Goal: Task Accomplishment & Management: Complete application form

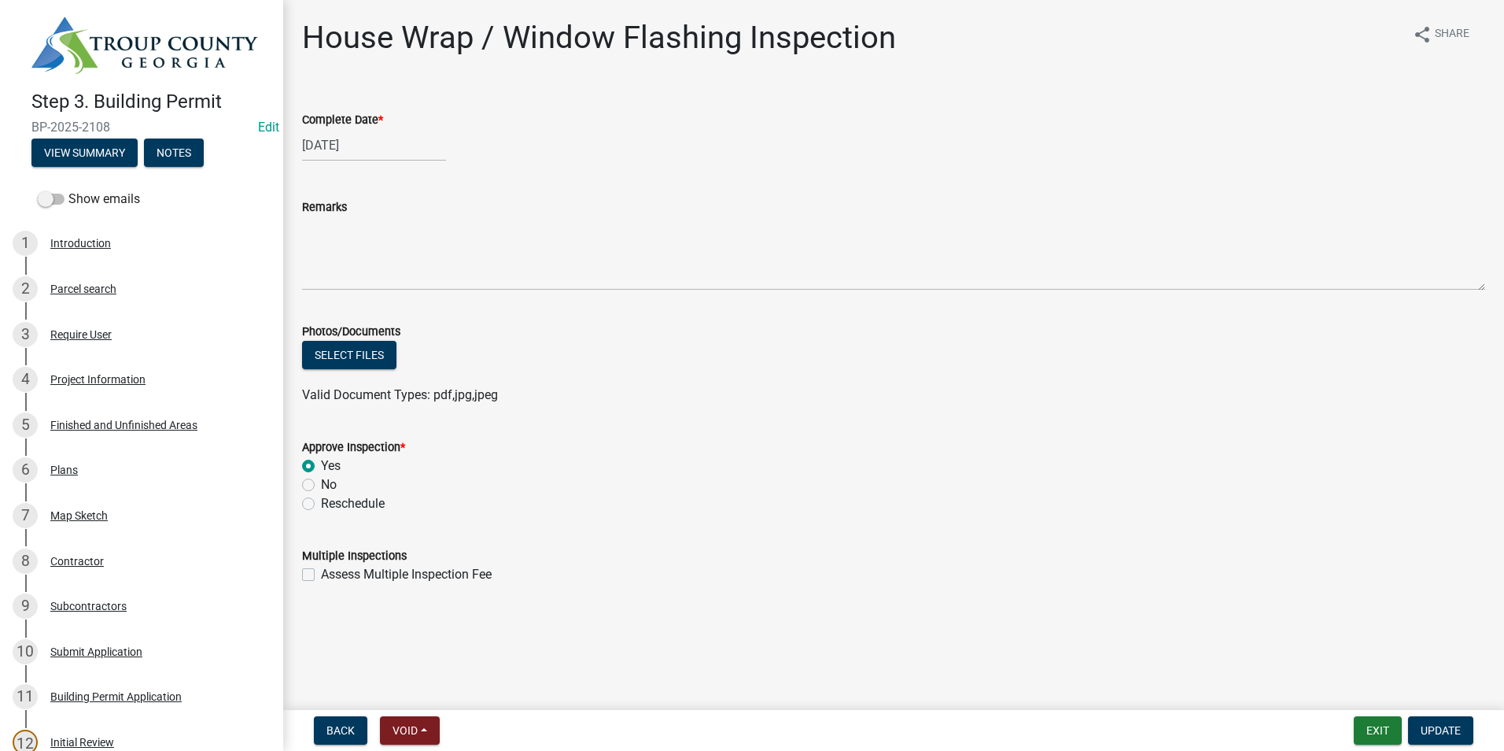
scroll to position [944, 0]
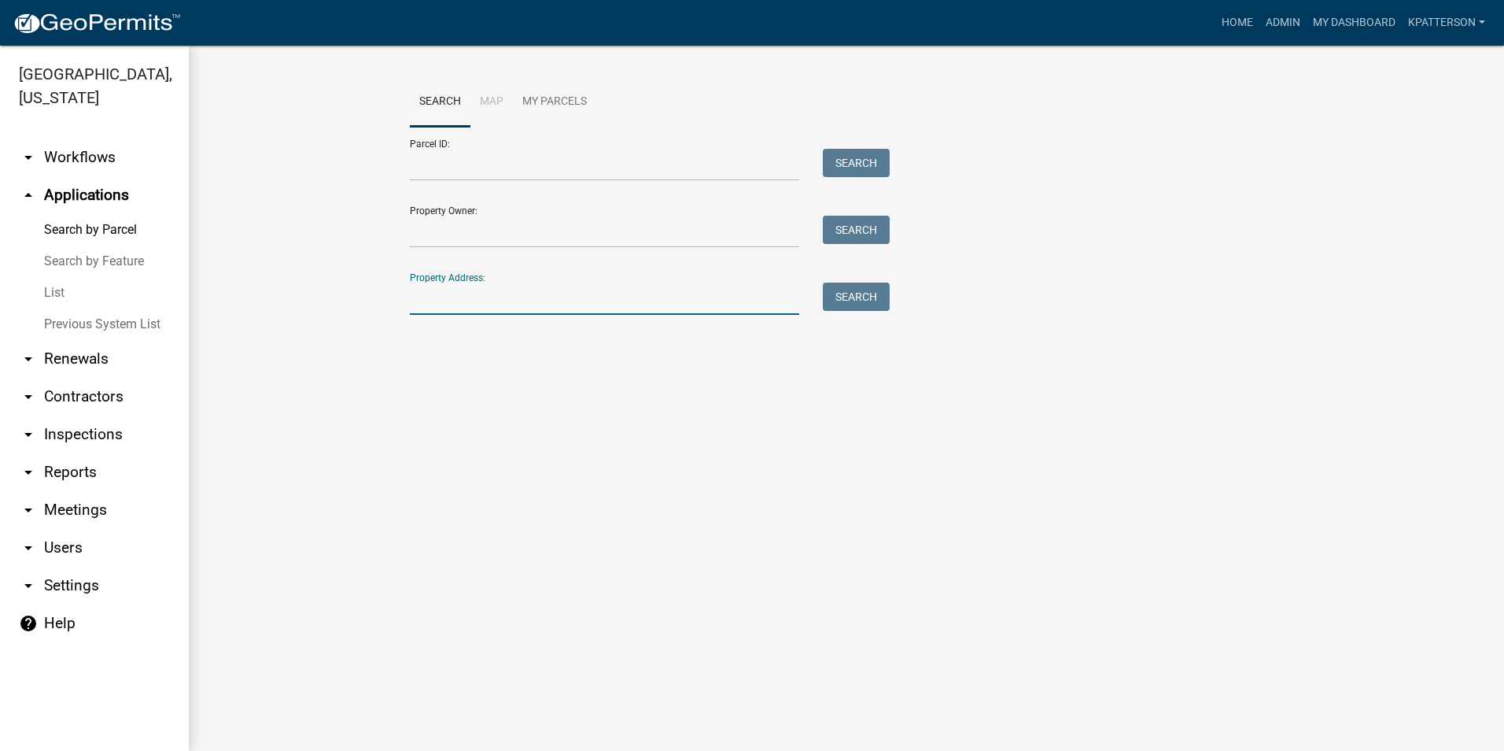
click at [473, 300] on input "Property Address:" at bounding box center [604, 298] width 389 height 32
type input "1310 new"
drag, startPoint x: 514, startPoint y: 308, endPoint x: 101, endPoint y: 293, distance: 413.3
click at [105, 297] on div "[GEOGRAPHIC_DATA], [US_STATE] arrow_drop_down Workflows List arrow_drop_up Appl…" at bounding box center [752, 398] width 1504 height 705
type input "70 [PERSON_NAME]"
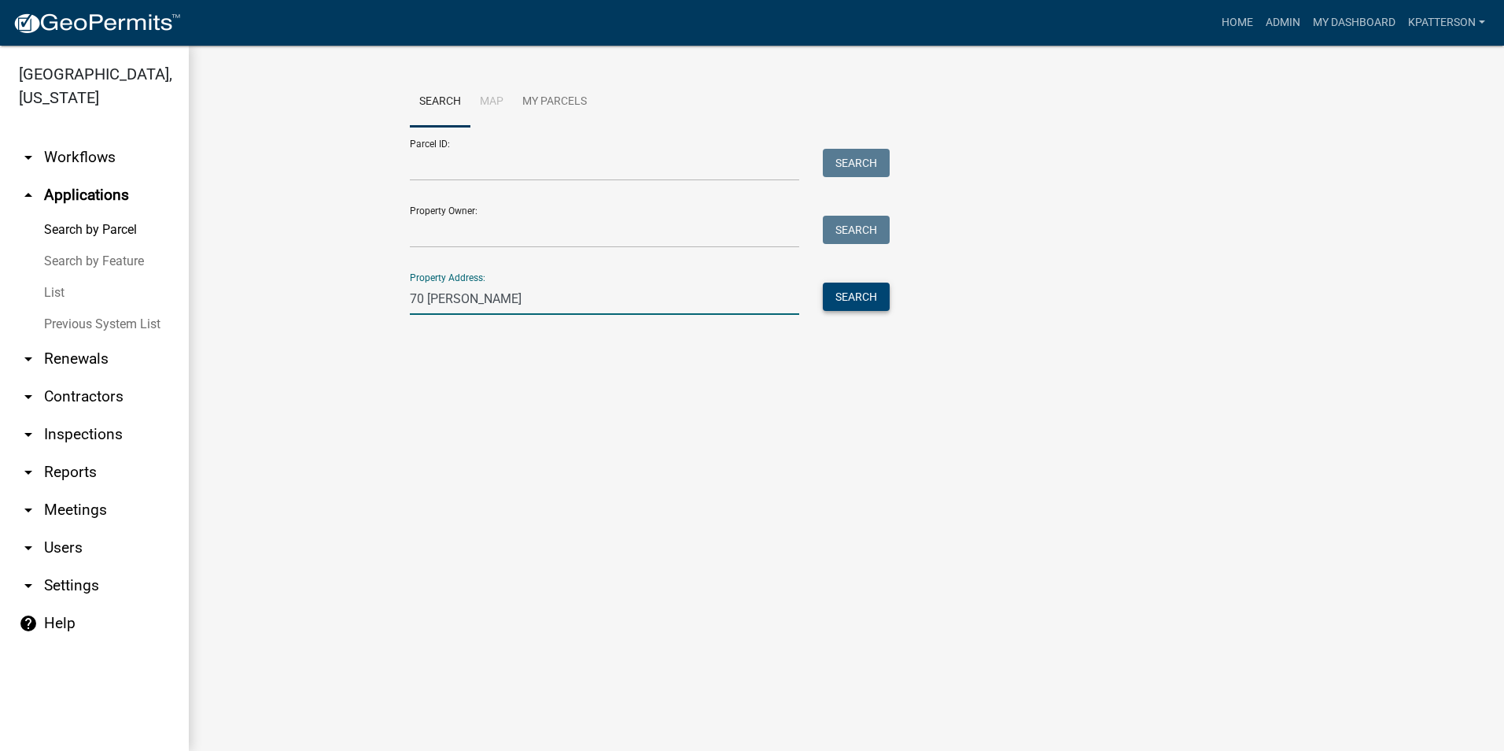
click at [850, 290] on button "Search" at bounding box center [856, 296] width 67 height 28
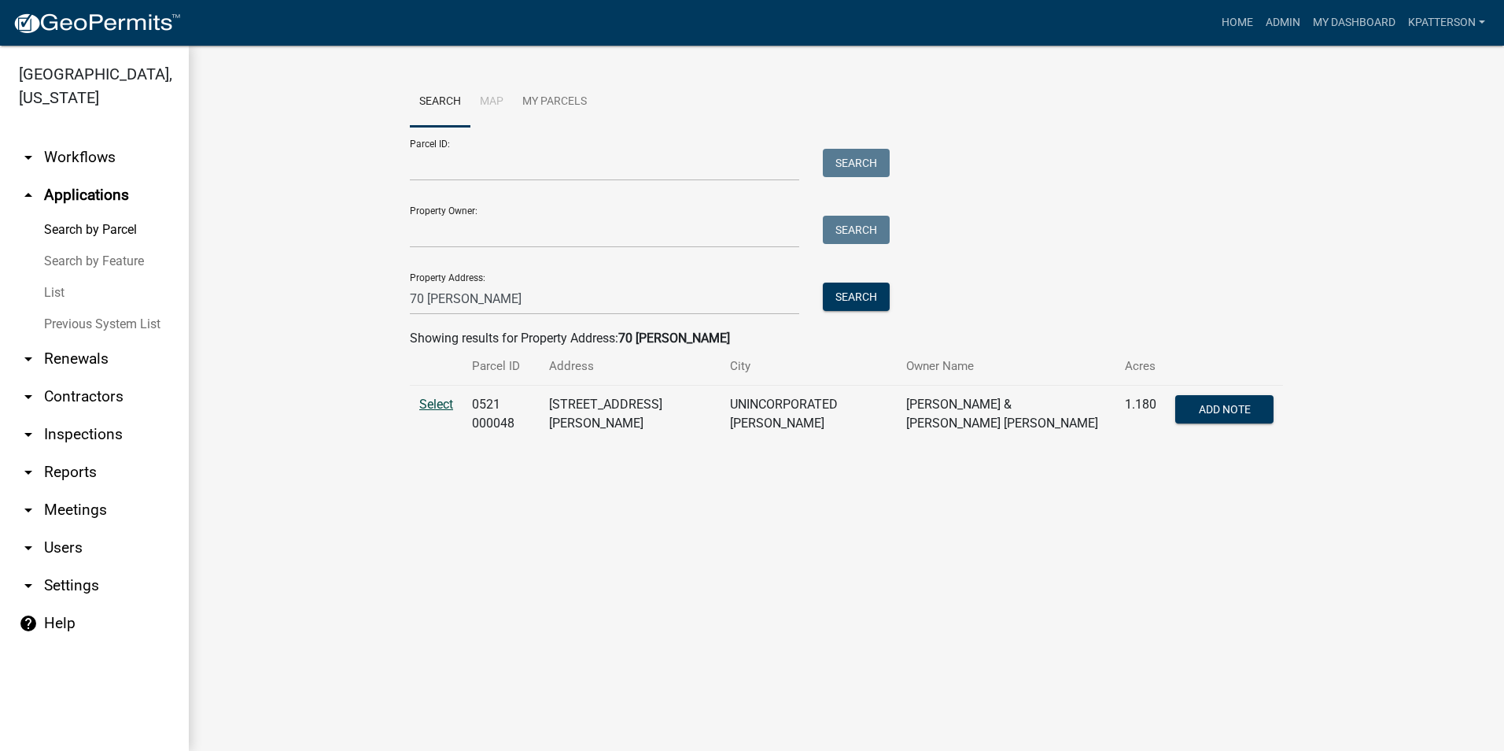
click at [448, 402] on span "Select" at bounding box center [436, 404] width 34 height 15
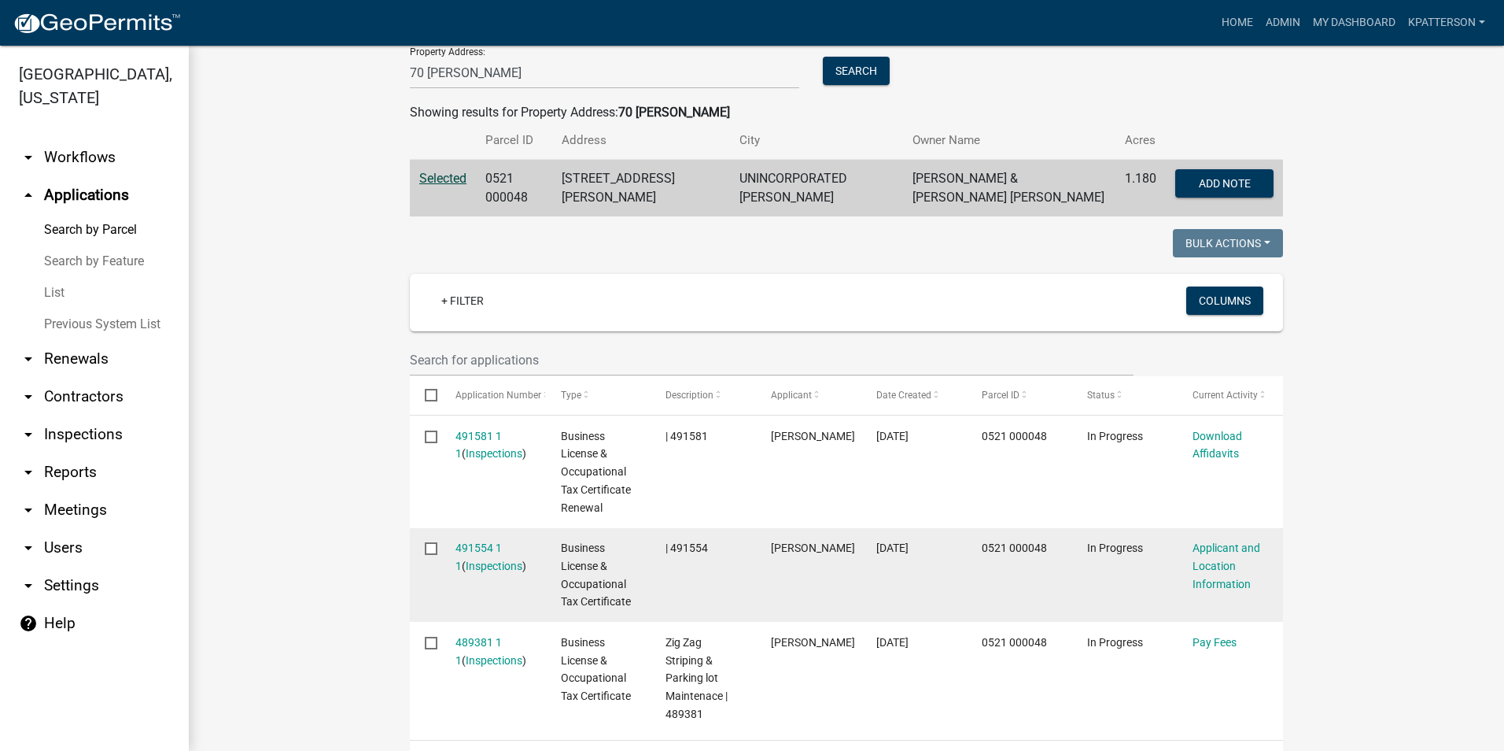
scroll to position [236, 0]
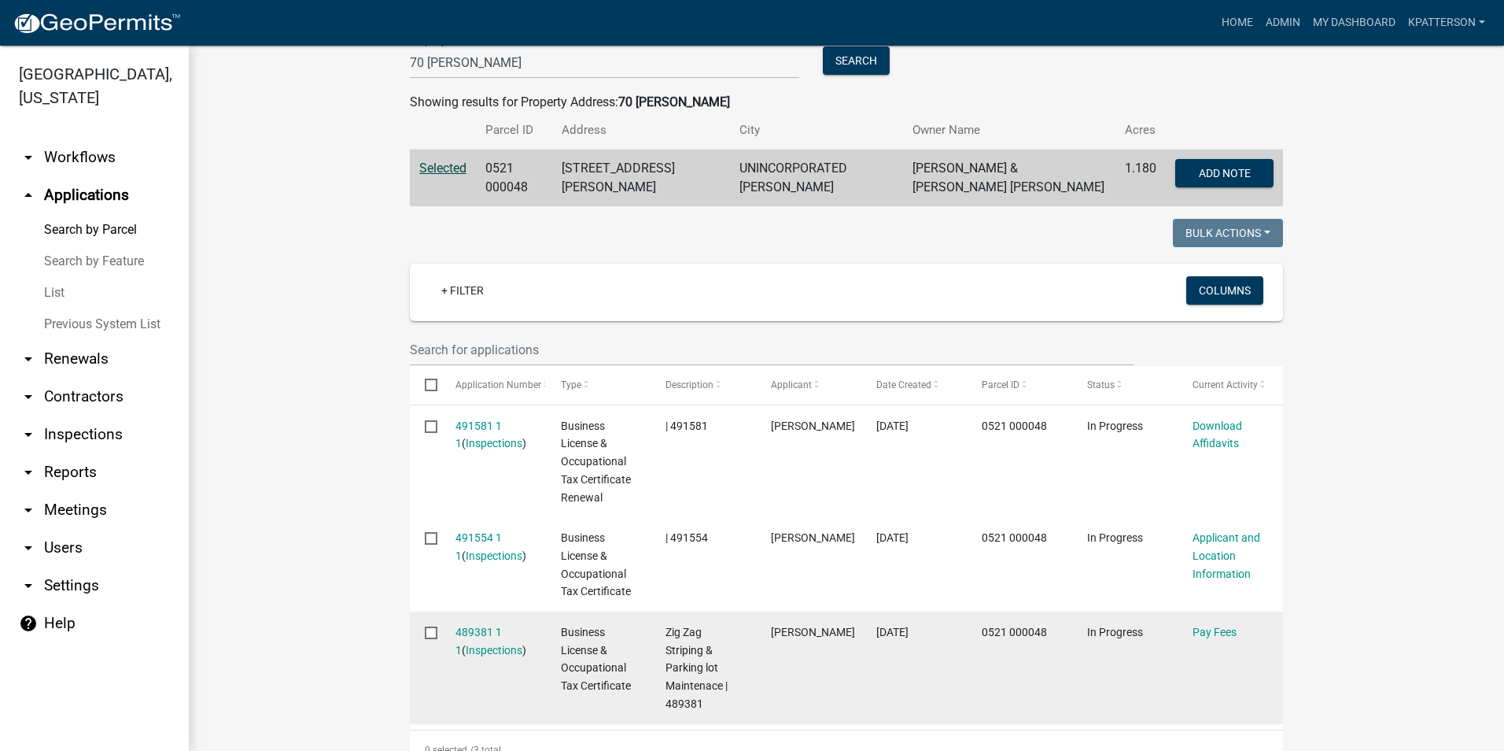
click at [1178, 635] on datatable-body-cell "Pay Fees" at bounding box center [1230, 667] width 105 height 113
click at [1203, 629] on link "Pay Fees" at bounding box center [1215, 631] width 44 height 13
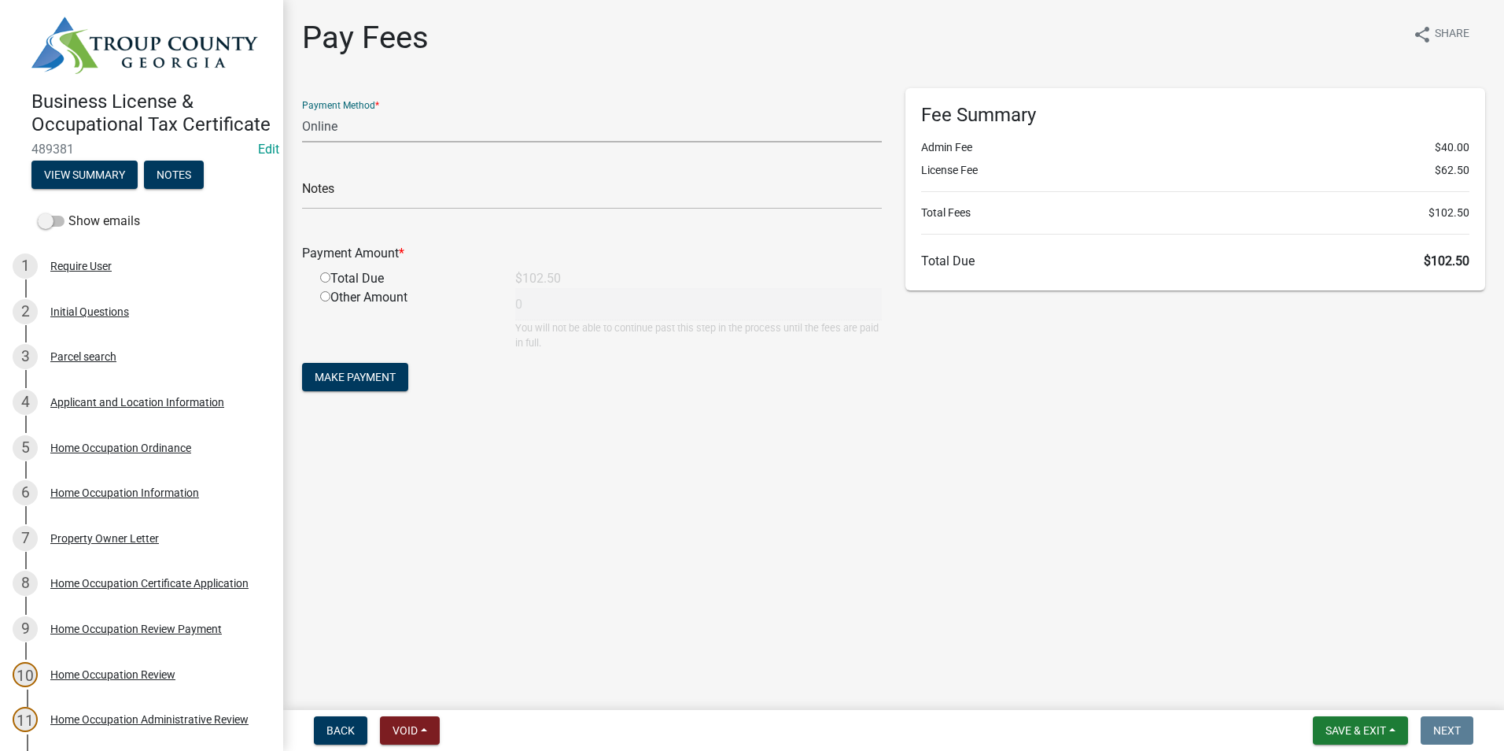
click at [462, 116] on select "Credit Card POS Check Cash Online" at bounding box center [592, 126] width 580 height 32
select select "2: 1"
click at [302, 110] on select "Credit Card POS Check Cash Online" at bounding box center [592, 126] width 580 height 32
click at [325, 279] on input "radio" at bounding box center [325, 277] width 10 height 10
radio input "true"
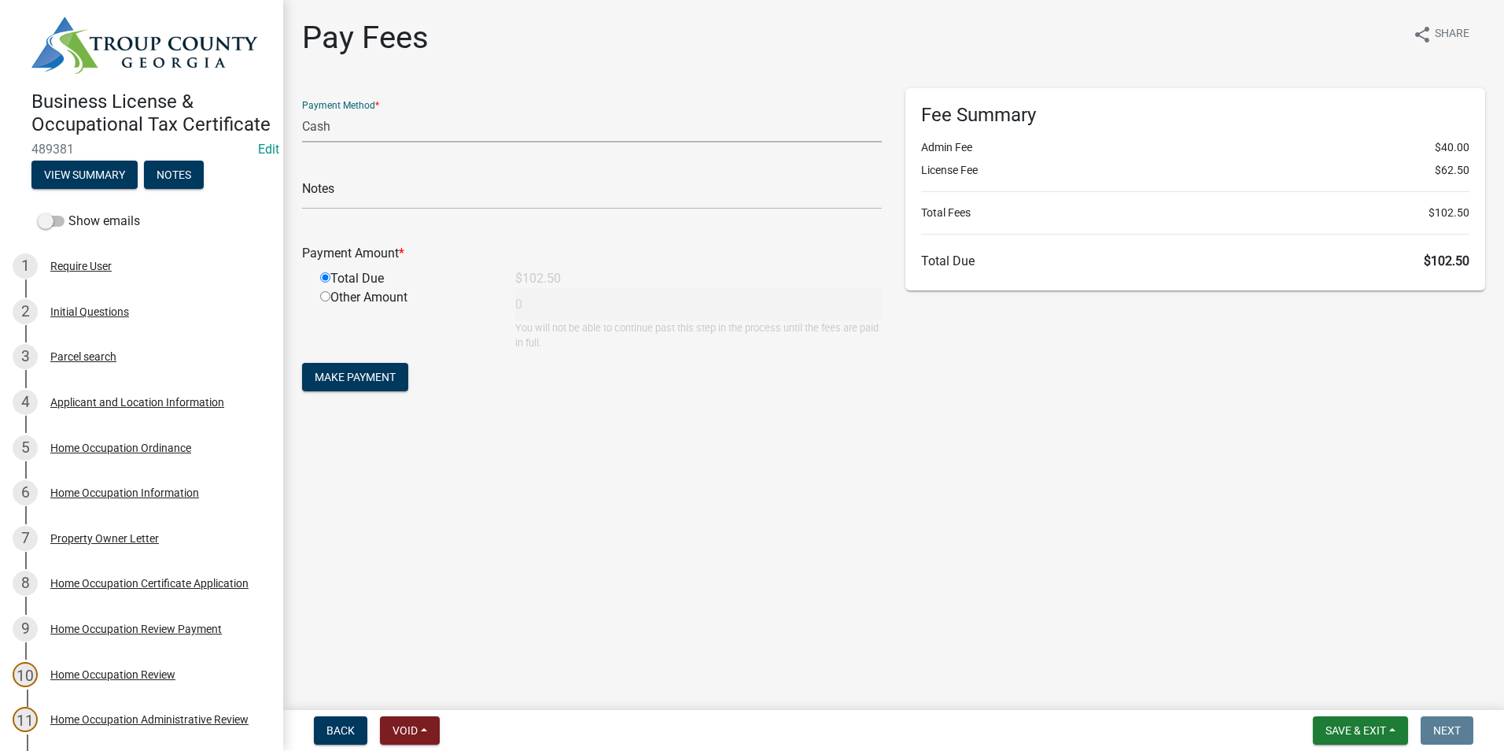
type input "102.5"
click at [343, 381] on span "Make Payment" at bounding box center [355, 377] width 81 height 13
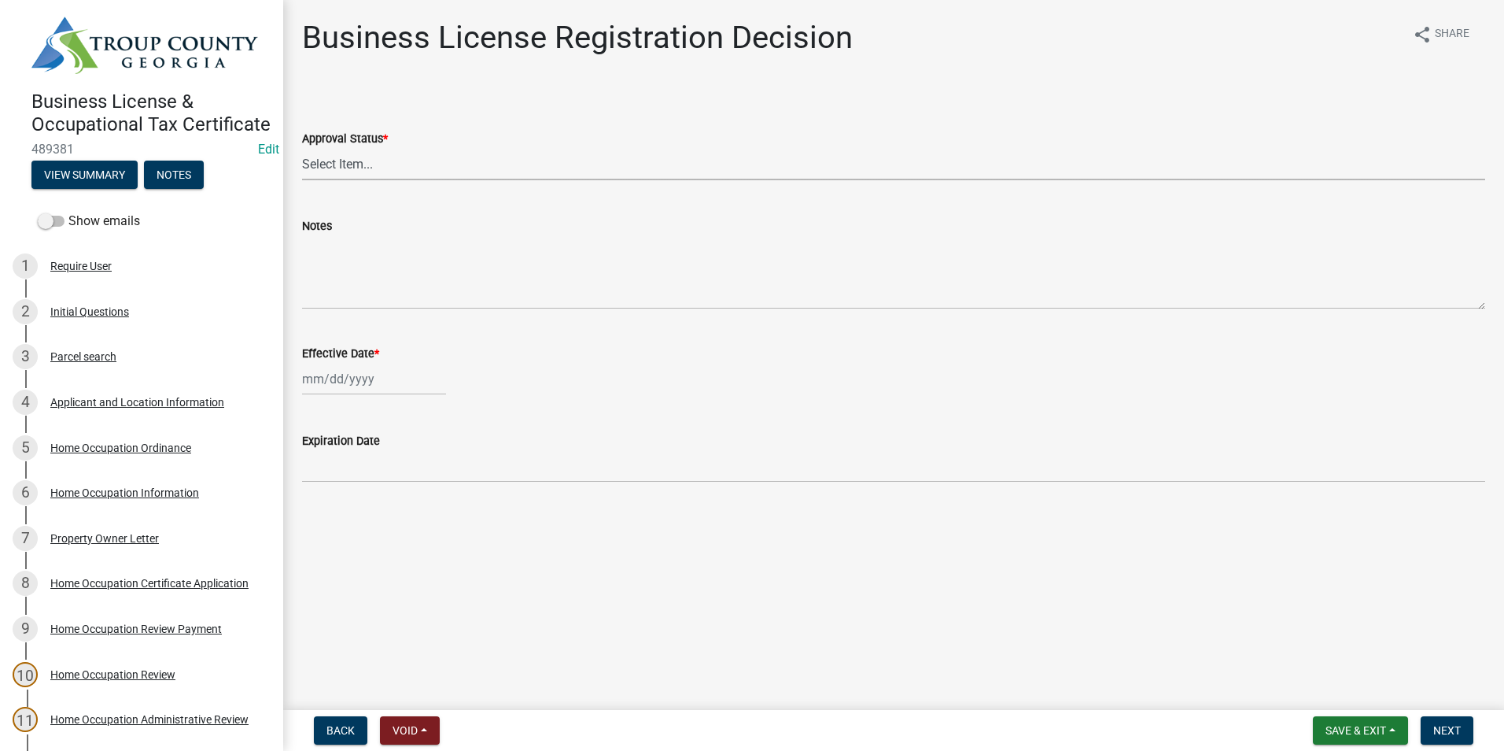
click at [356, 174] on select "Select Item... Approved Denied" at bounding box center [893, 164] width 1183 height 32
click at [302, 148] on select "Select Item... Approved Denied" at bounding box center [893, 164] width 1183 height 32
click at [347, 170] on select "Select Item... Approved Denied" at bounding box center [893, 164] width 1183 height 32
click at [302, 148] on select "Select Item... Approved Denied" at bounding box center [893, 164] width 1183 height 32
select select "4b86b809-39dd-4c68-9f3d-fdb3e7050482"
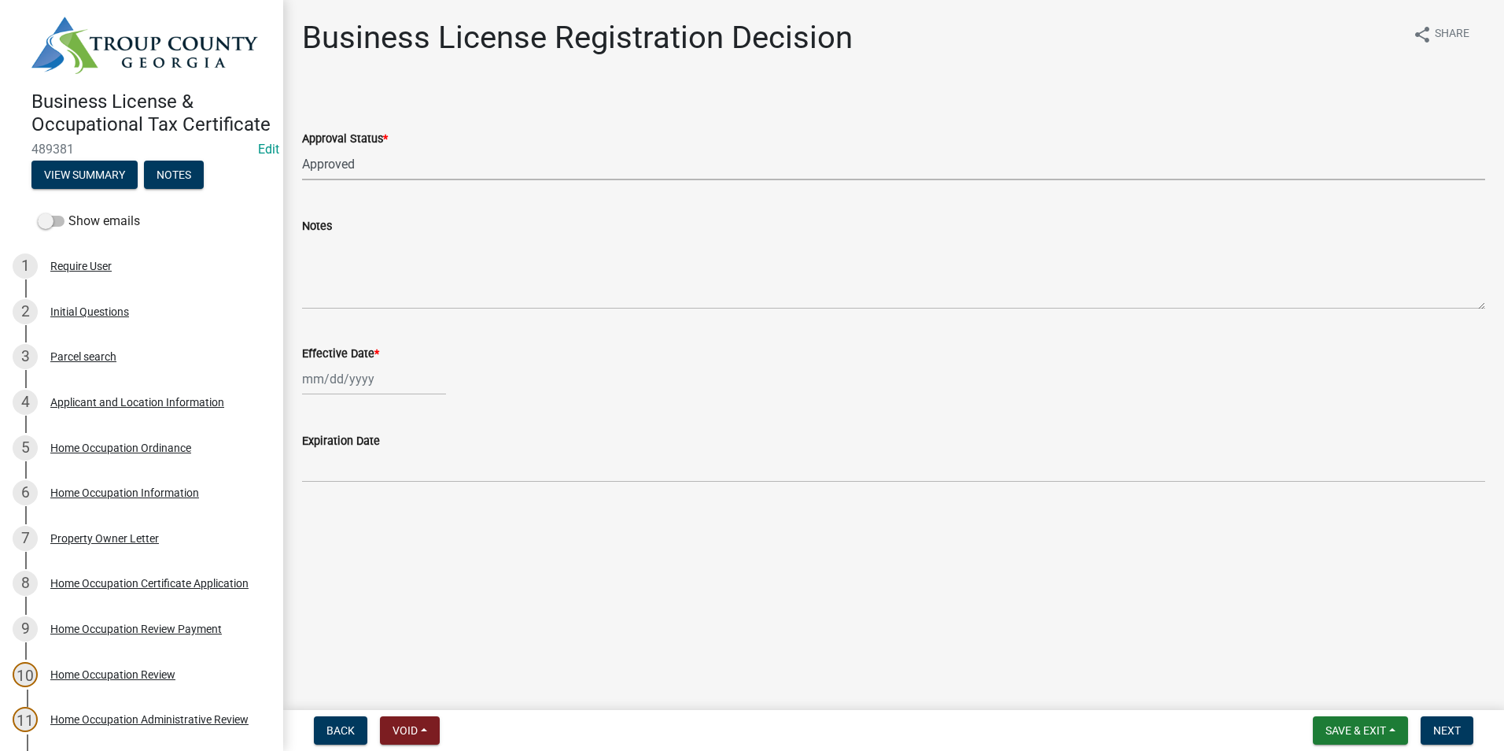
click at [365, 382] on div at bounding box center [374, 379] width 144 height 32
select select "10"
select select "2025"
click at [319, 515] on div "13" at bounding box center [317, 512] width 25 height 25
type input "[DATE]"
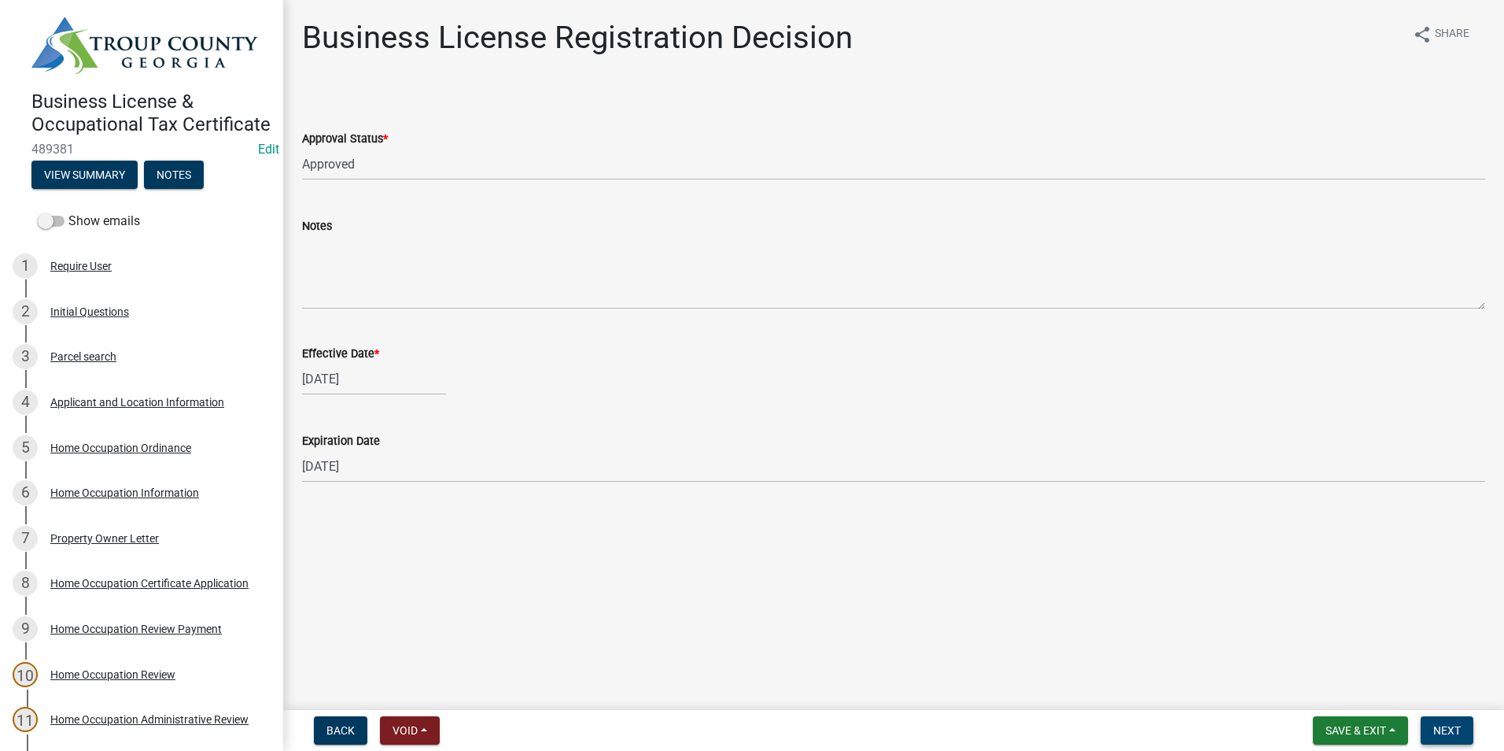
click at [1437, 721] on button "Next" at bounding box center [1447, 730] width 53 height 28
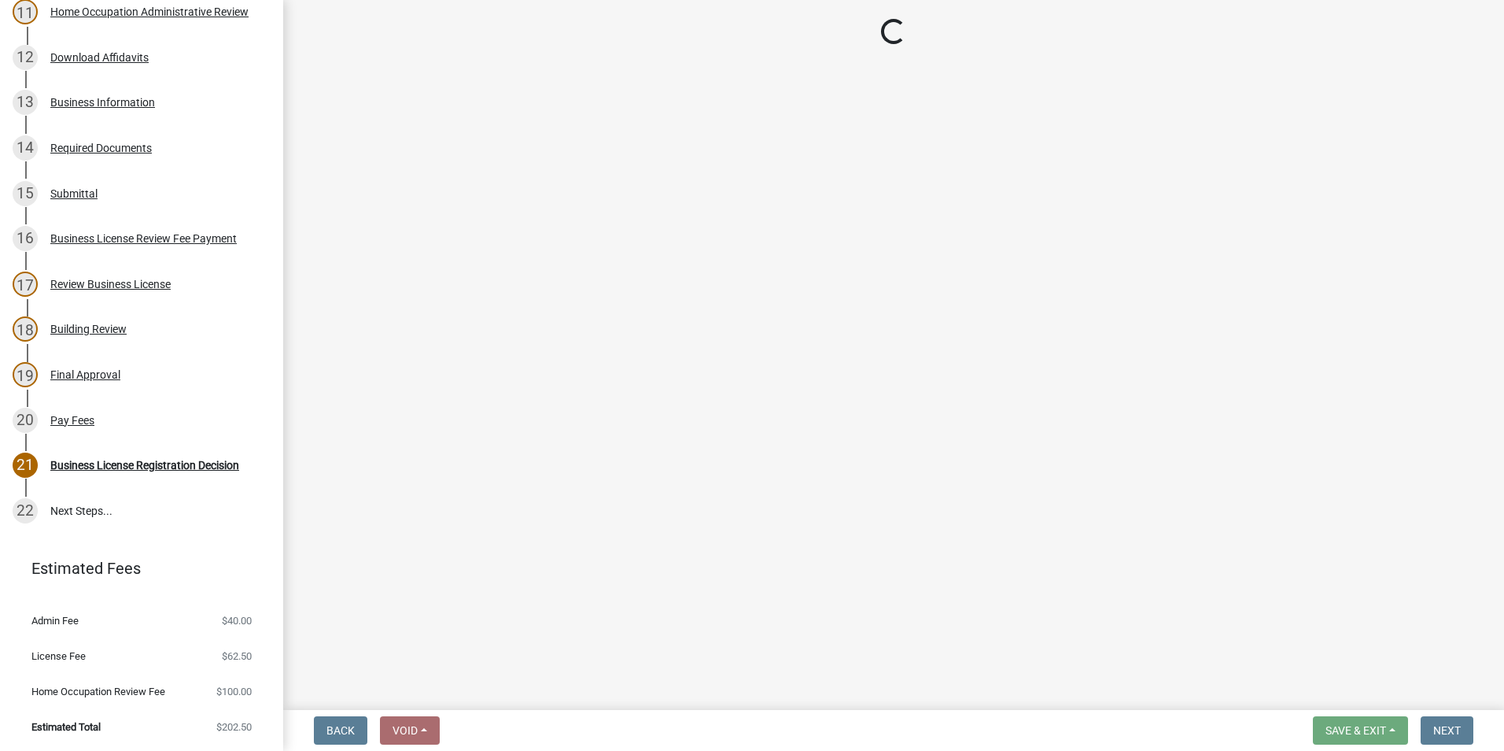
scroll to position [727, 0]
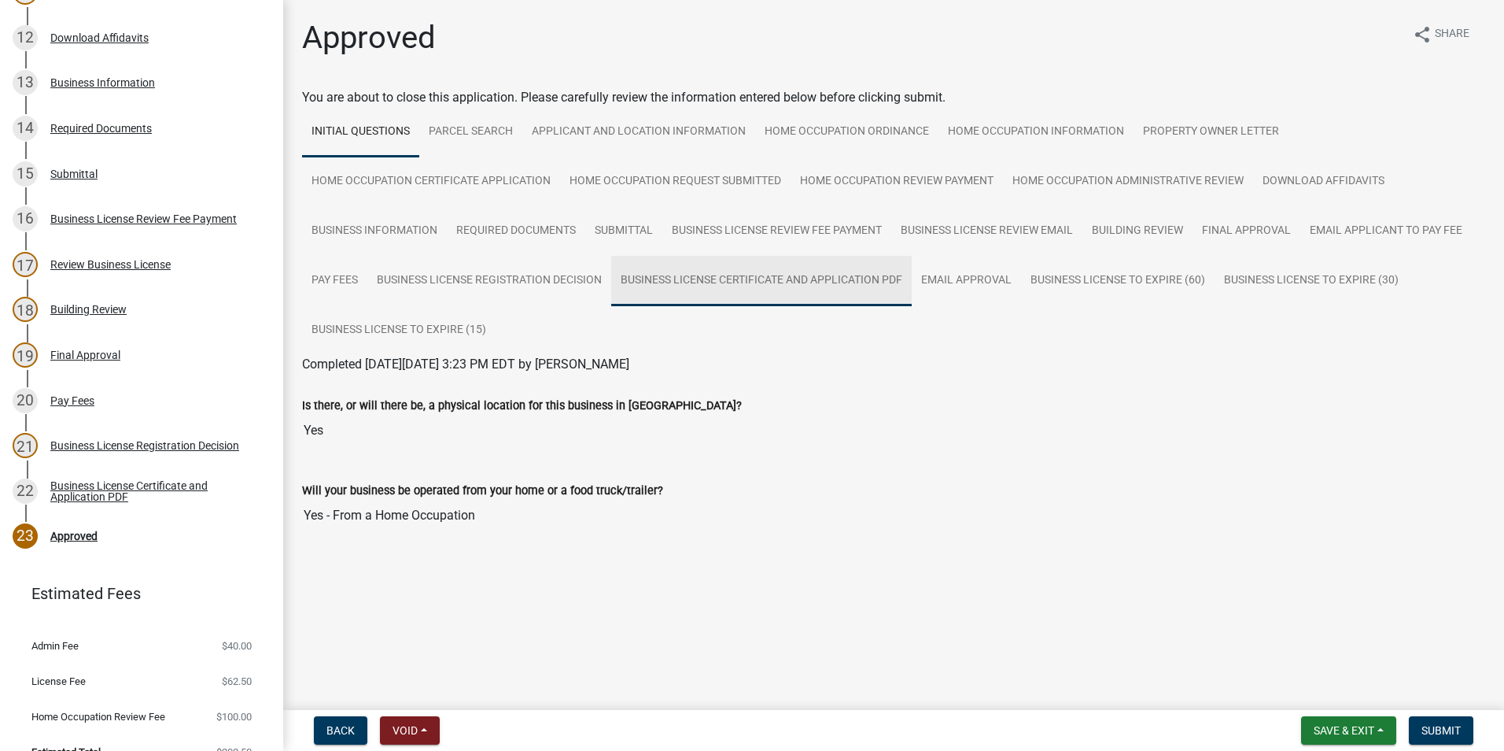
click at [725, 282] on link "Business License Certificate and Application PDF" at bounding box center [761, 281] width 301 height 50
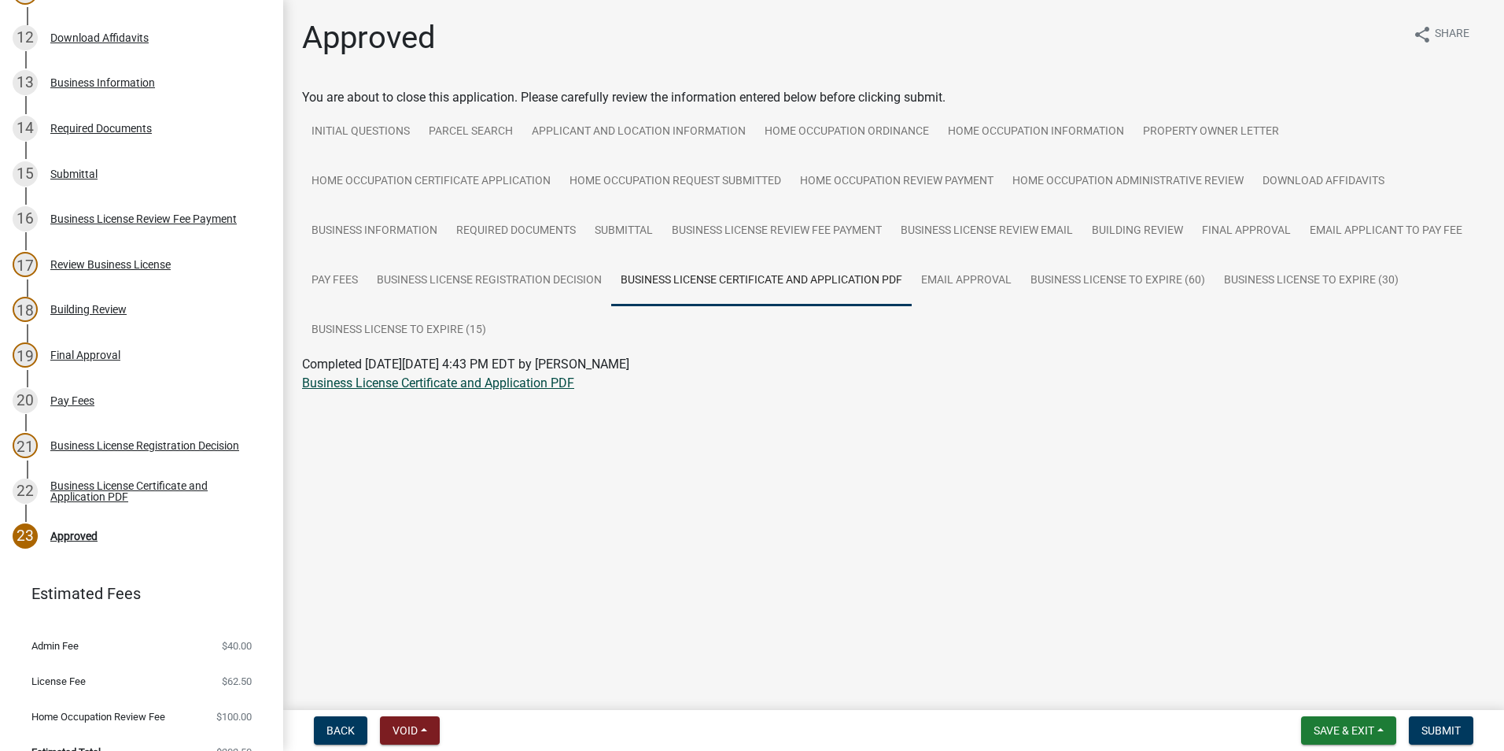
click at [415, 385] on link "Business License Certificate and Application PDF" at bounding box center [438, 382] width 272 height 15
click at [292, 291] on div "Approved share Share You are about to close this application. Please carefully …" at bounding box center [893, 222] width 1207 height 407
click at [321, 288] on link "Pay Fees" at bounding box center [334, 281] width 65 height 50
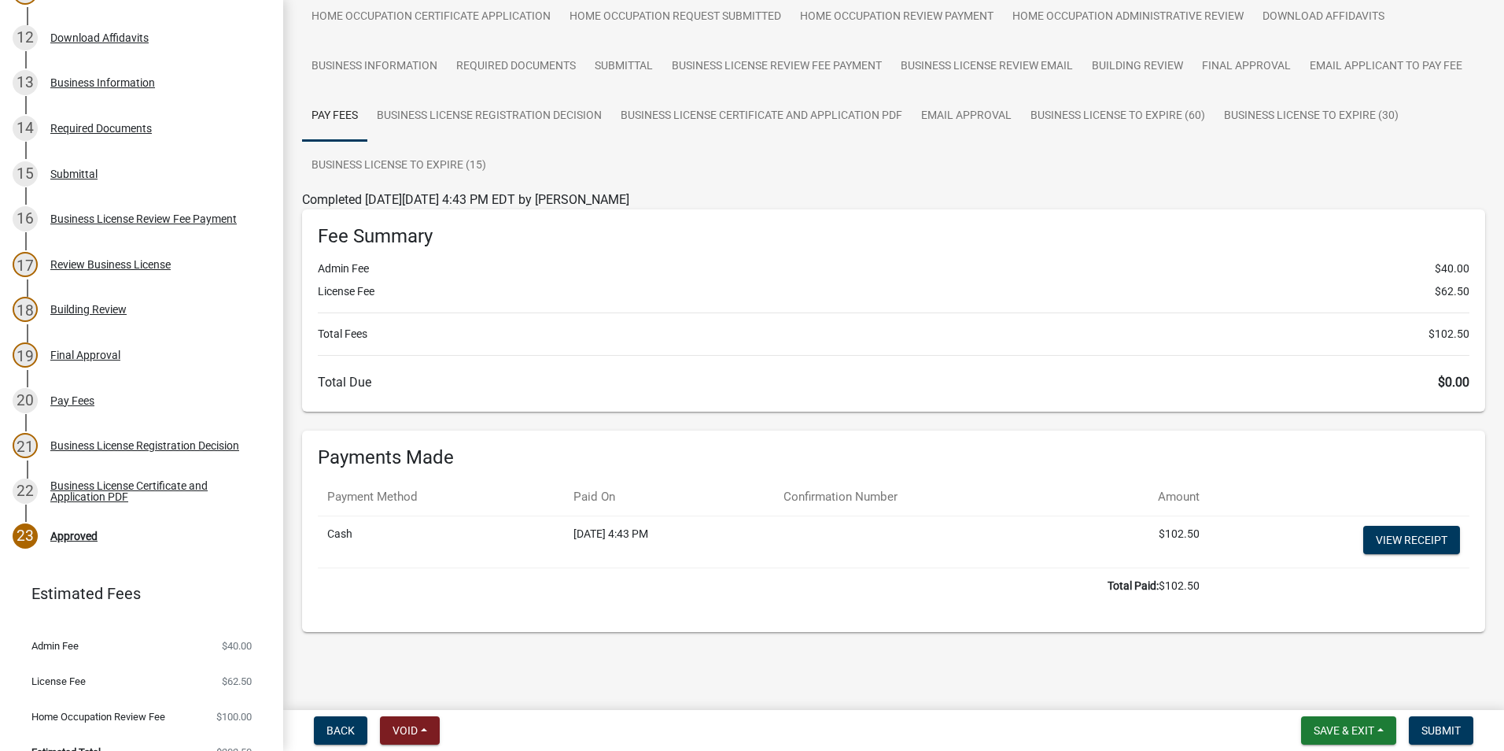
scroll to position [173, 0]
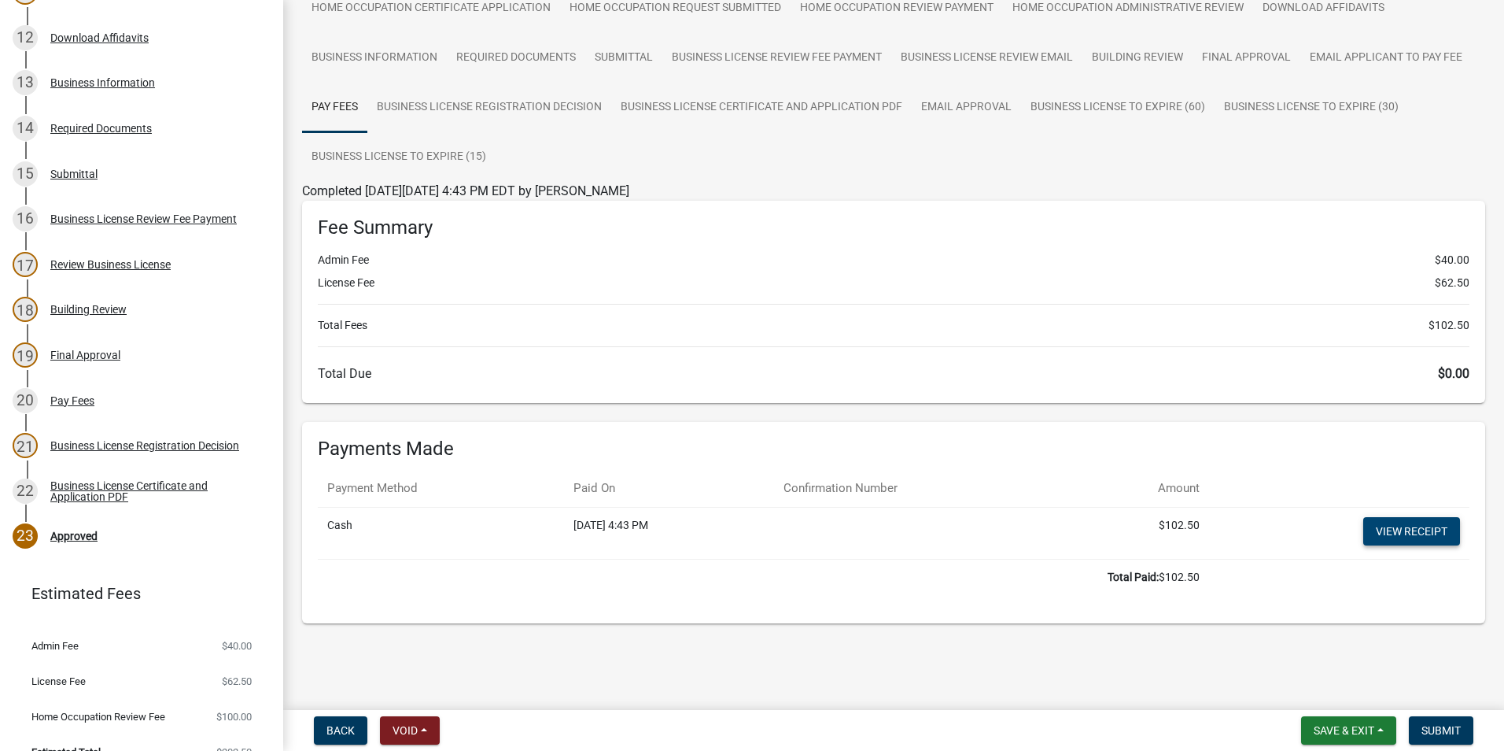
click at [1410, 528] on link "View receipt" at bounding box center [1411, 531] width 97 height 28
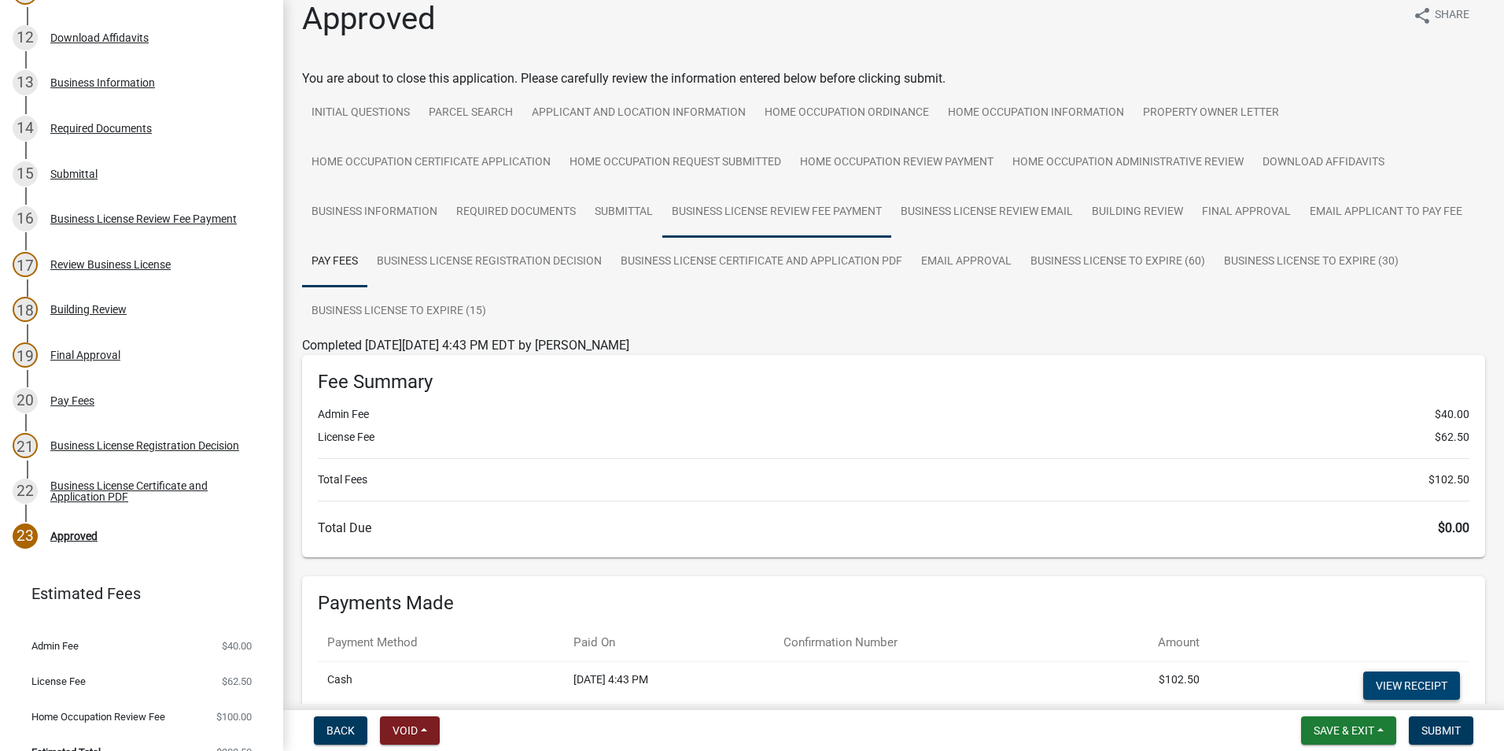
scroll to position [0, 0]
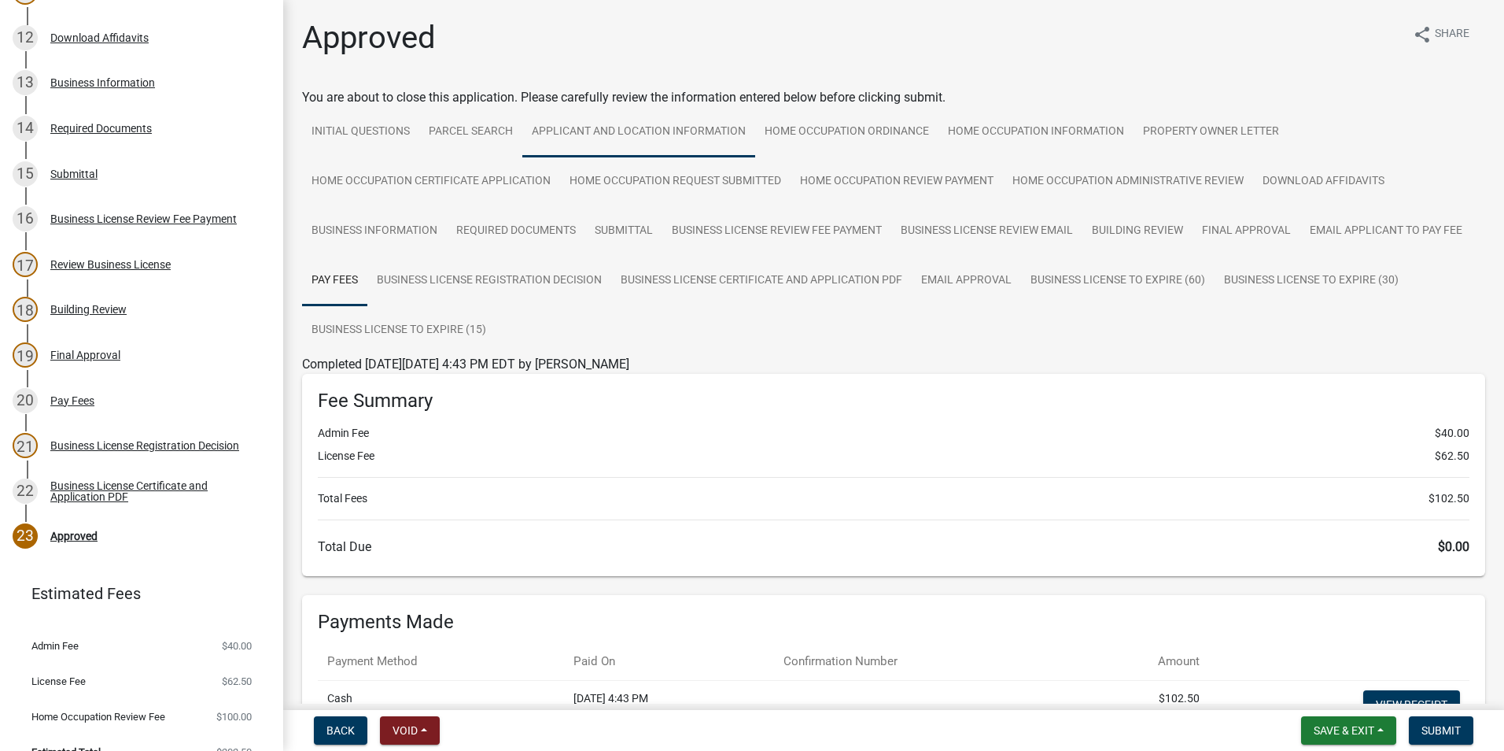
click at [703, 137] on link "Applicant and Location Information" at bounding box center [638, 132] width 233 height 50
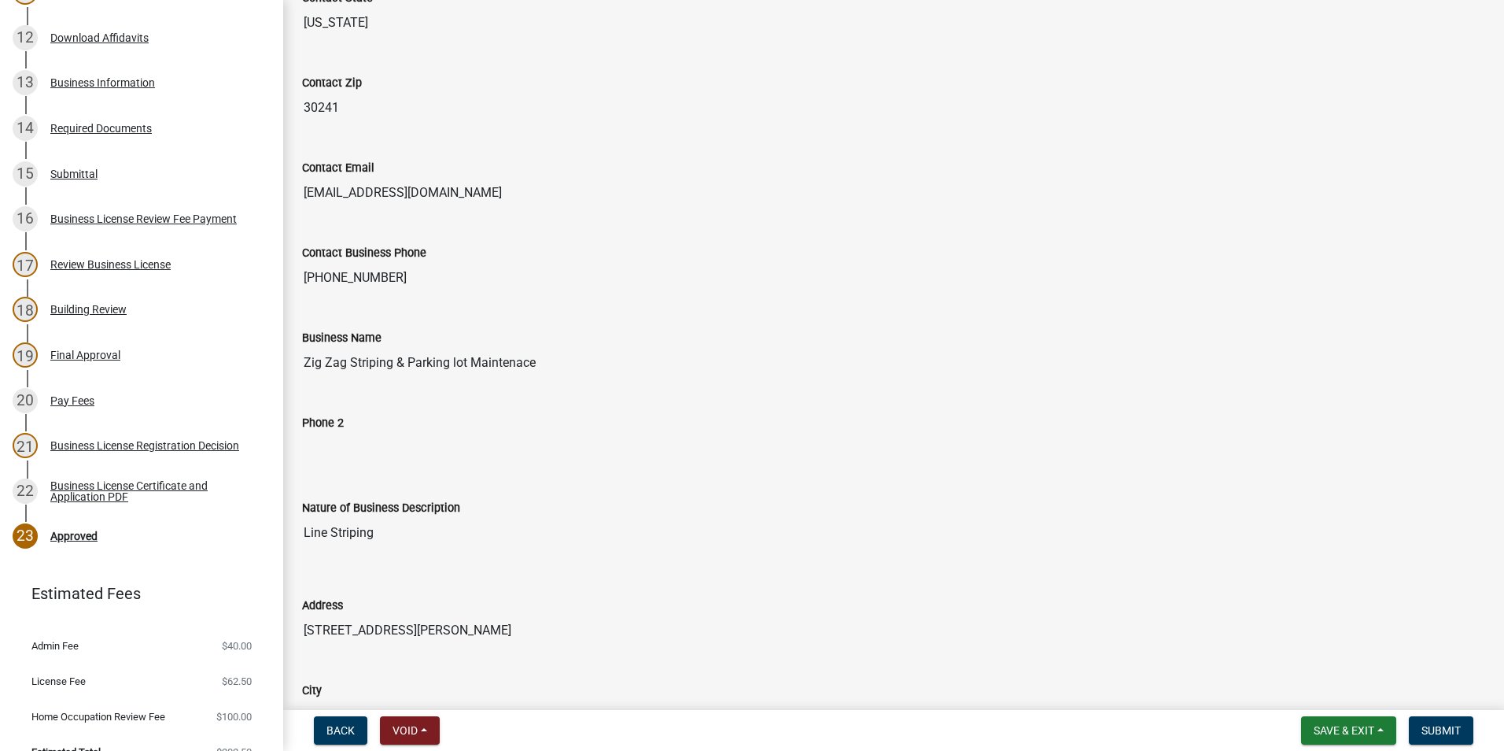
scroll to position [944, 0]
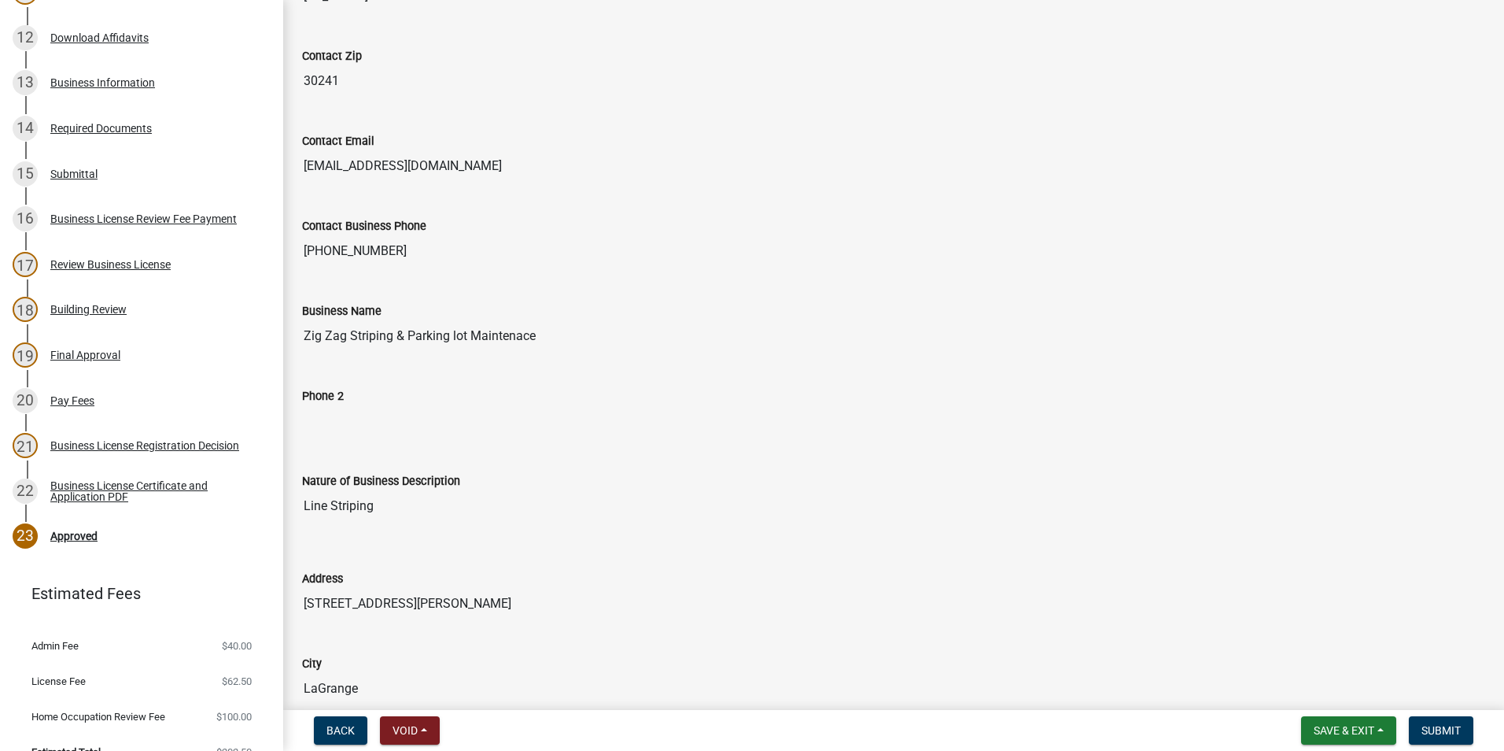
drag, startPoint x: 454, startPoint y: 164, endPoint x: 293, endPoint y: 172, distance: 160.7
click at [293, 172] on div "Contact Email [EMAIL_ADDRESS][DOMAIN_NAME]" at bounding box center [893, 151] width 1207 height 85
drag, startPoint x: 293, startPoint y: 172, endPoint x: 383, endPoint y: 161, distance: 90.4
